Goal: Task Accomplishment & Management: Complete application form

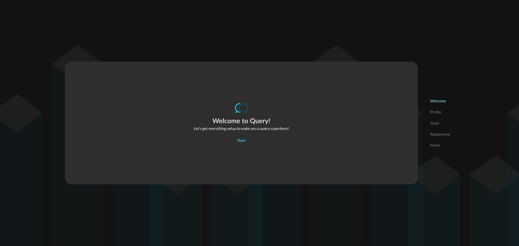
click at [247, 142] on button "Next" at bounding box center [241, 141] width 15 height 9
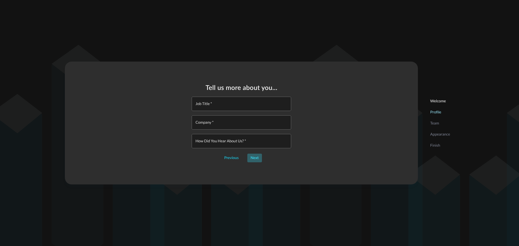
click at [256, 161] on div "Next" at bounding box center [254, 158] width 8 height 7
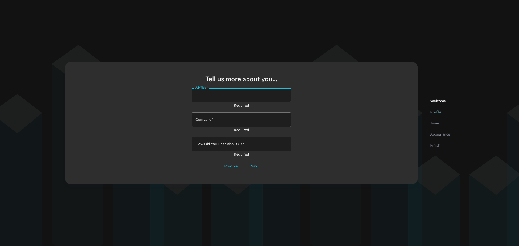
click at [213, 95] on input "Job Title   *" at bounding box center [243, 95] width 96 height 14
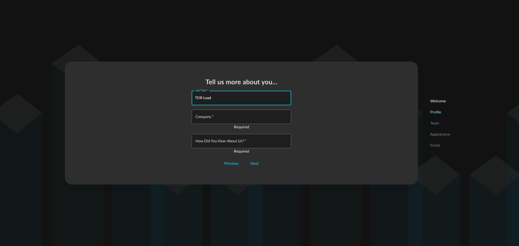
type input "TDR Lead"
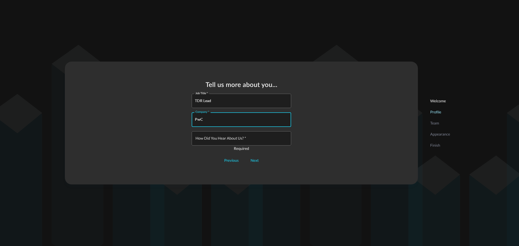
type input "PwC"
click at [241, 139] on input "How did you hear about us?   *" at bounding box center [243, 138] width 96 height 14
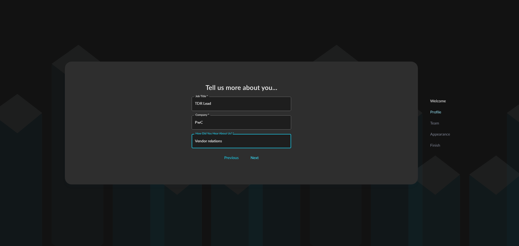
type input "Vendor relations"
click at [255, 160] on div "Next" at bounding box center [254, 158] width 8 height 7
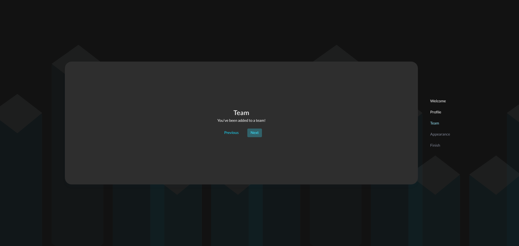
click at [254, 135] on div "Next" at bounding box center [254, 133] width 8 height 7
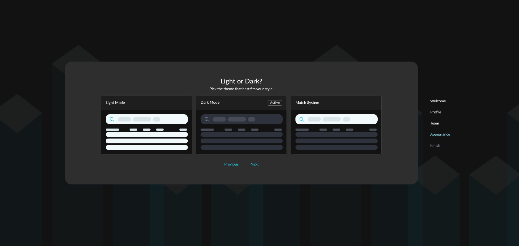
click at [144, 108] on div "Light Mode" at bounding box center [146, 103] width 90 height 14
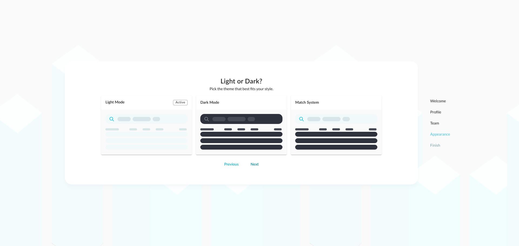
click at [251, 165] on div "Next" at bounding box center [254, 164] width 8 height 7
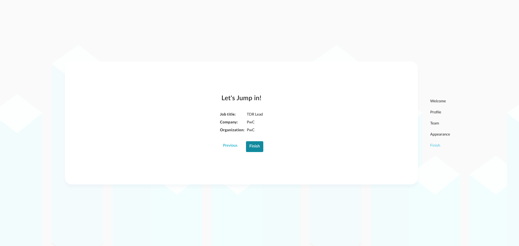
click at [256, 148] on div "Finish" at bounding box center [254, 146] width 11 height 7
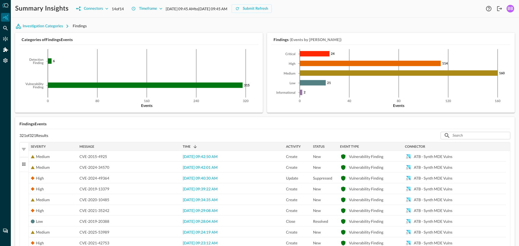
click at [356, 17] on div "Summary Insights Connectors 14 of 14 Timeframe Sep 25, 2025 09:45 AM to Sep 26,…" at bounding box center [265, 123] width 508 height 246
click at [507, 8] on div "BB" at bounding box center [510, 9] width 8 height 8
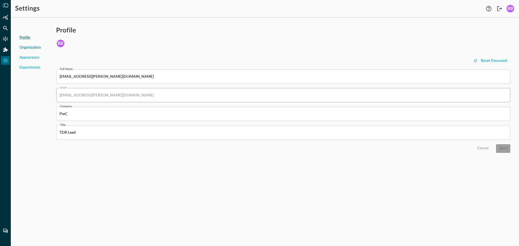
click at [27, 48] on span "Organization" at bounding box center [30, 48] width 22 height 6
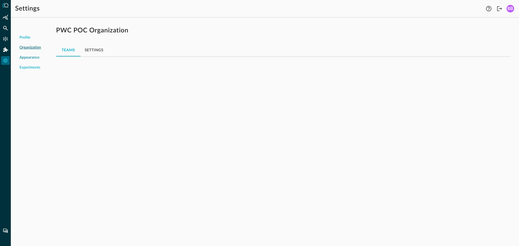
click at [29, 56] on span "Appearance" at bounding box center [29, 58] width 20 height 6
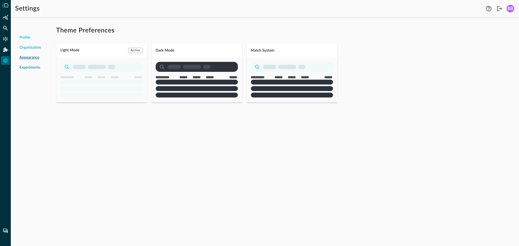
click at [29, 67] on span "Experiments" at bounding box center [29, 68] width 21 height 6
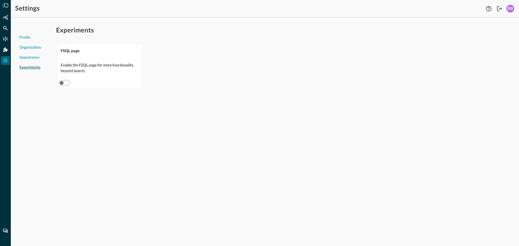
click at [7, 7] on icon at bounding box center [6, 5] width 4 height 4
click at [6, 6] on icon at bounding box center [5, 5] width 6 height 4
click at [8, 15] on icon "Summary Insights" at bounding box center [5, 17] width 5 height 5
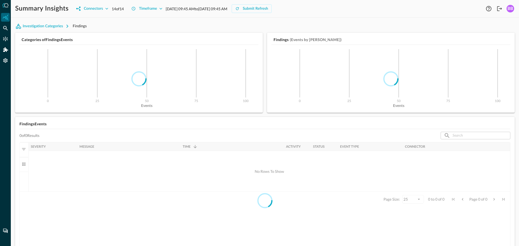
click at [310, 21] on div "Summary Insights Connectors 14 of 14 Timeframe Sep 25, 2025 09:45 AM to Sep 26,…" at bounding box center [265, 123] width 508 height 246
